Goal: Information Seeking & Learning: Learn about a topic

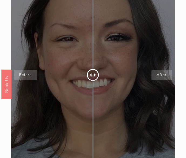
scroll to position [241, 0]
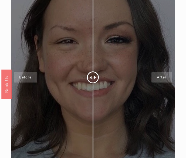
click at [130, 39] on div at bounding box center [93, 76] width 164 height 229
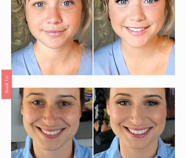
scroll to position [2277, 0]
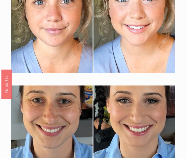
click at [130, 39] on div at bounding box center [93, 22] width 164 height 101
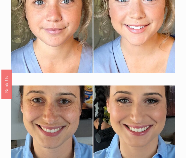
click at [130, 39] on div at bounding box center [93, 22] width 164 height 101
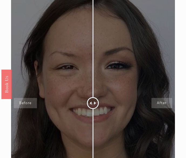
scroll to position [227, 0]
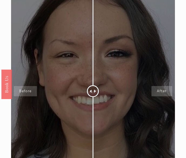
click at [89, 67] on div at bounding box center [93, 90] width 164 height 229
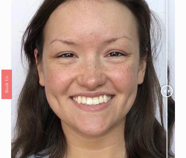
drag, startPoint x: 95, startPoint y: 92, endPoint x: 186, endPoint y: 103, distance: 92.0
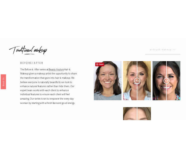
scroll to position [37, 0]
